Goal: Information Seeking & Learning: Check status

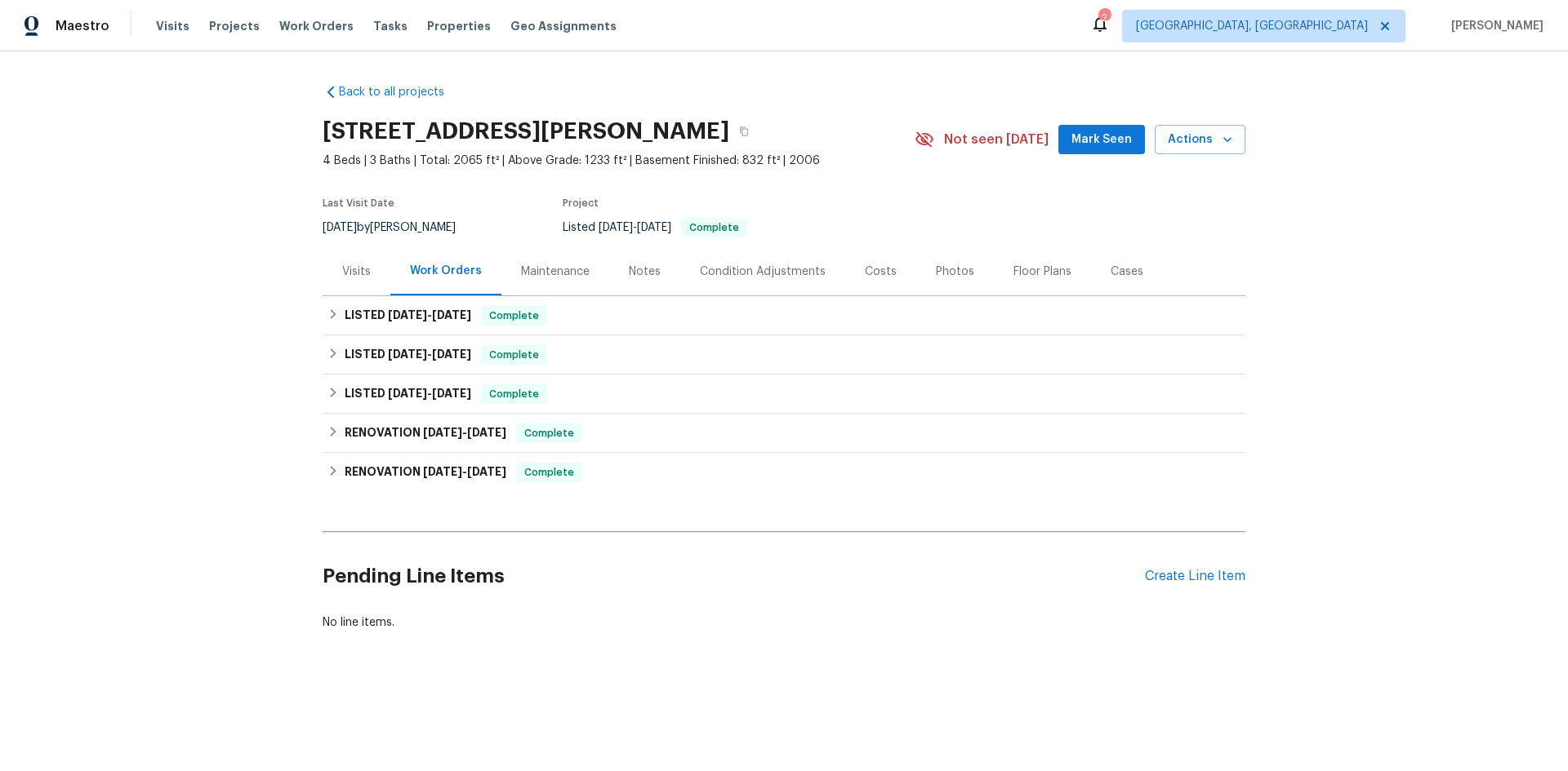
click at [635, 270] on div "Notes" at bounding box center [644, 271] width 32 height 16
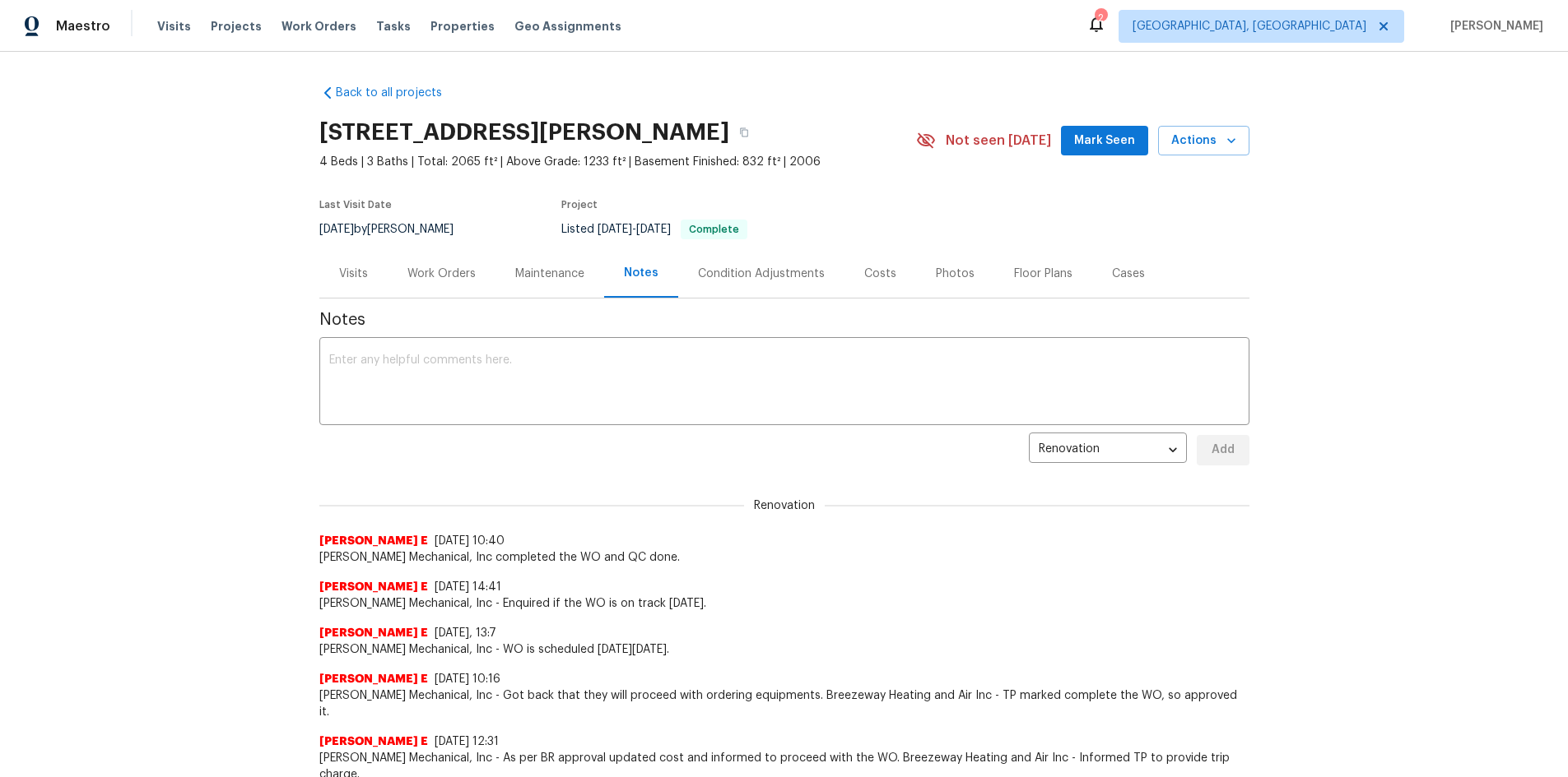
click at [341, 290] on div "Visits" at bounding box center [353, 274] width 68 height 49
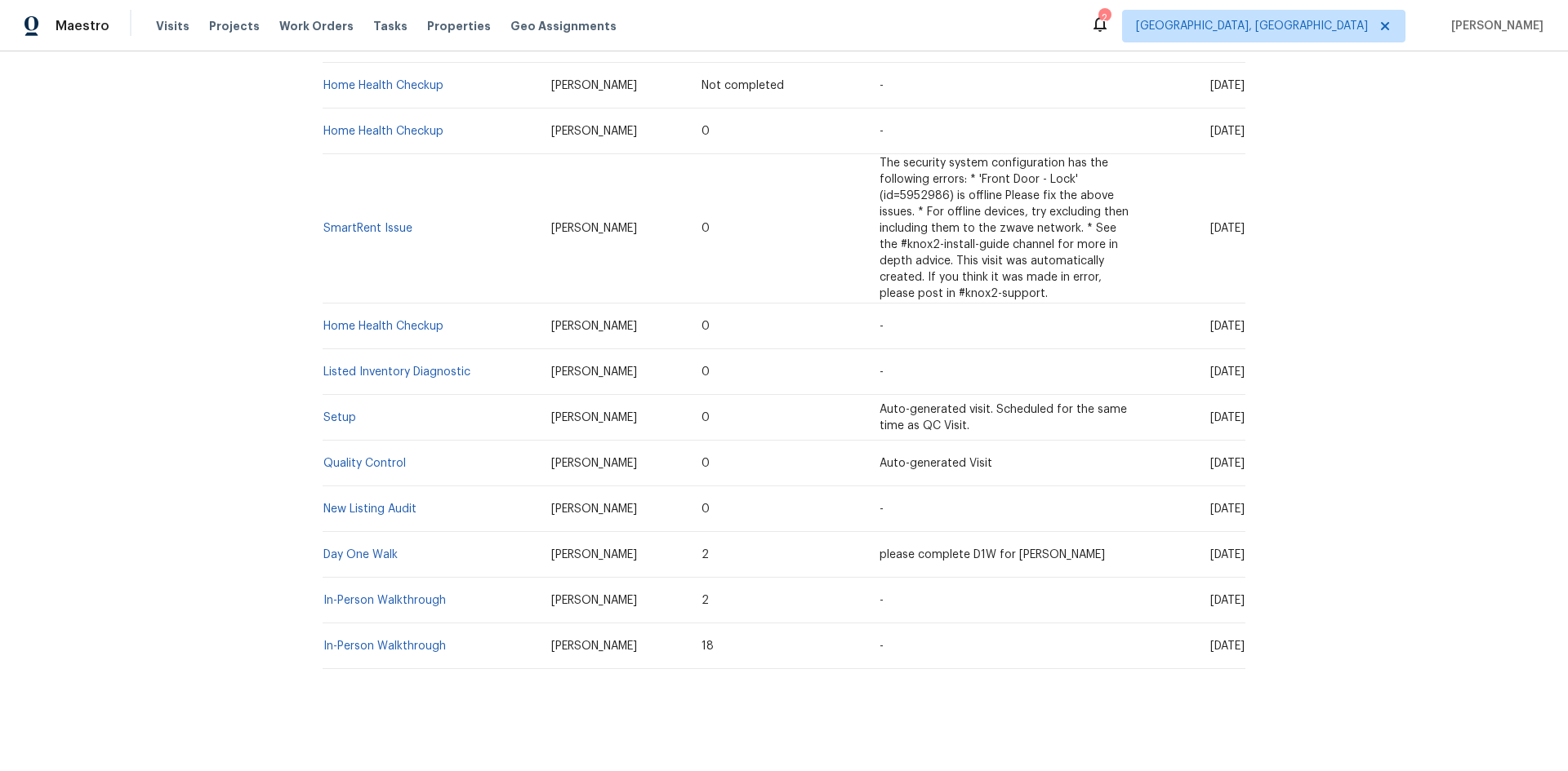
scroll to position [467, 0]
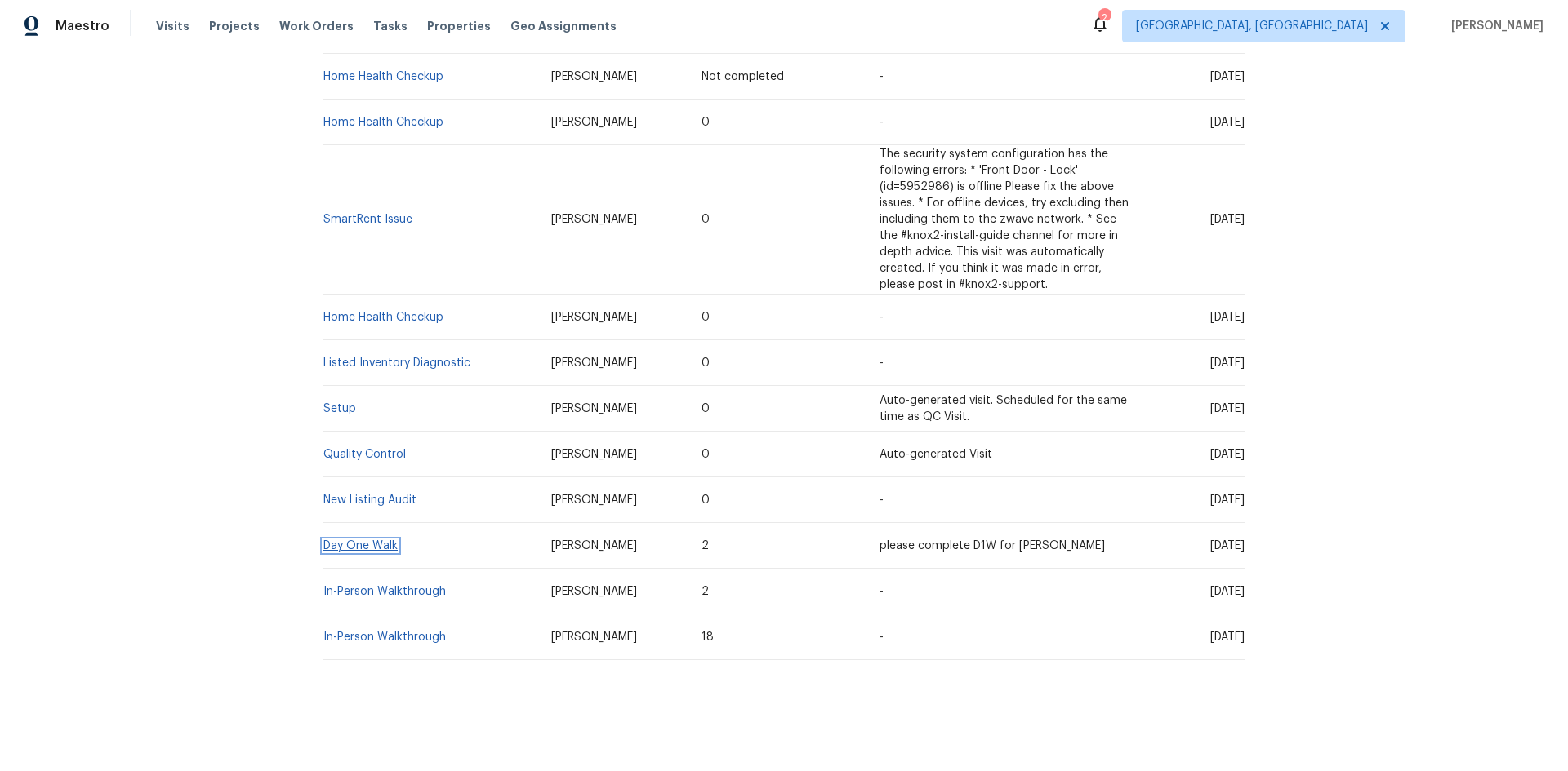
click at [365, 540] on link "Day One Walk" at bounding box center [360, 546] width 74 height 11
